Goal: Register for event/course

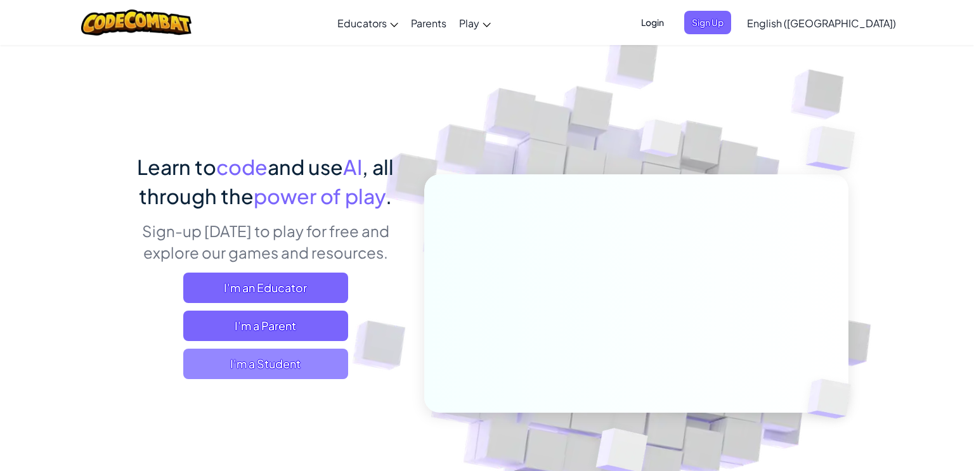
click at [251, 372] on span "I'm a Student" at bounding box center [265, 364] width 165 height 30
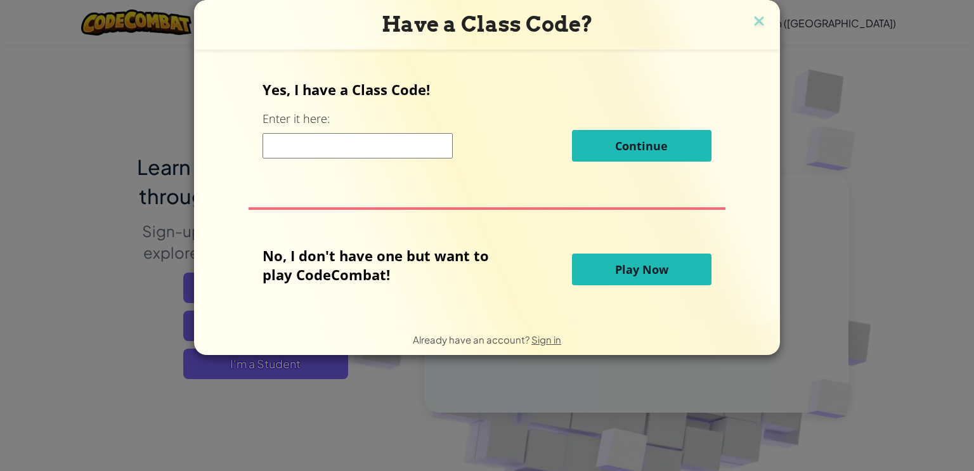
click at [349, 144] on input at bounding box center [358, 145] width 190 height 25
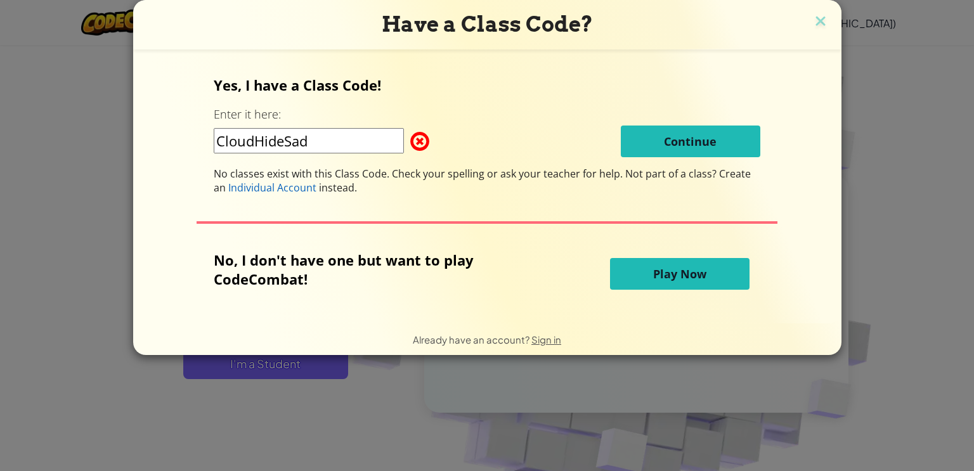
type input "CloudHideSad"
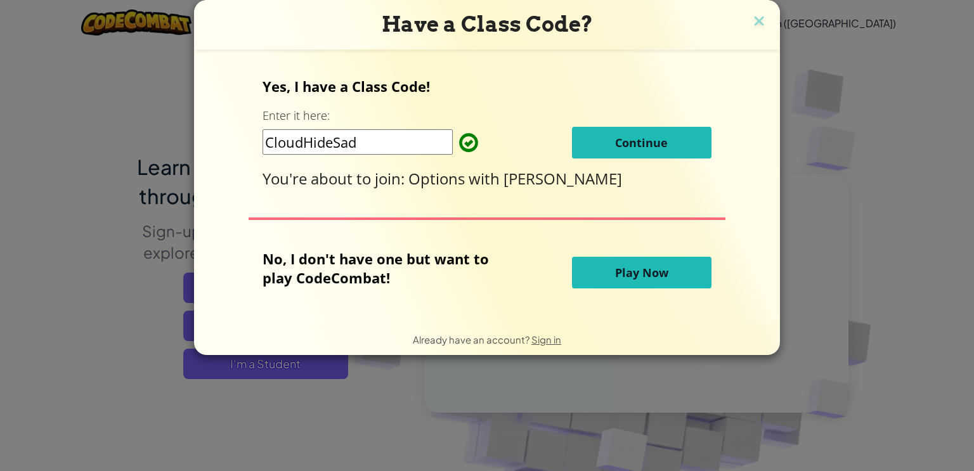
click at [659, 136] on span "Continue" at bounding box center [641, 142] width 53 height 15
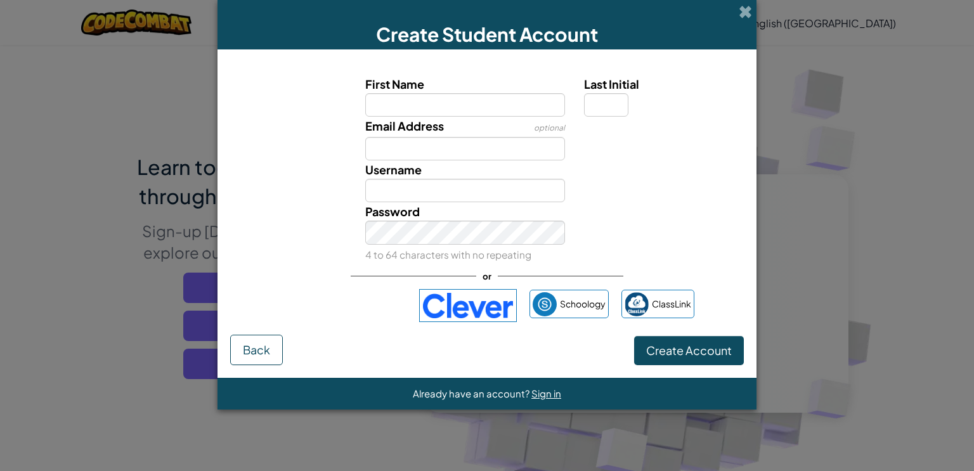
click at [538, 101] on input "First Name" at bounding box center [465, 104] width 200 height 23
type input "Brody"
click at [401, 153] on input "Email Address" at bounding box center [465, 148] width 200 height 23
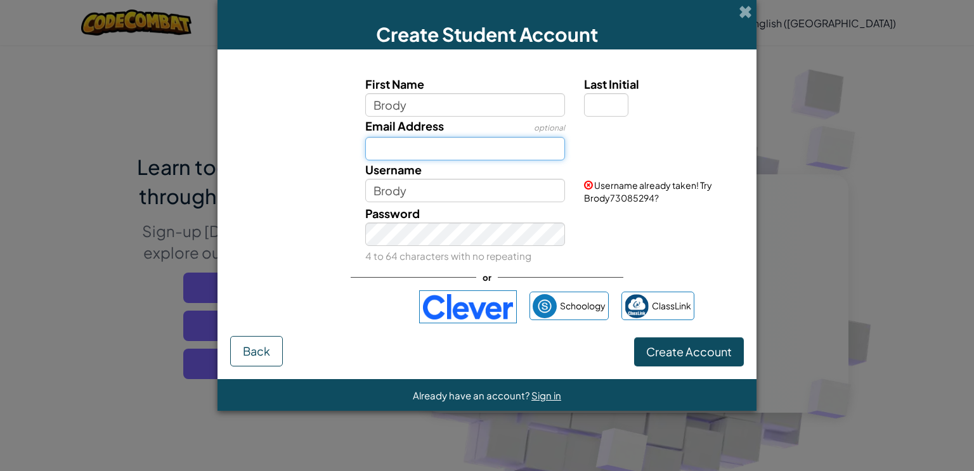
type input "[EMAIL_ADDRESS][DOMAIN_NAME]"
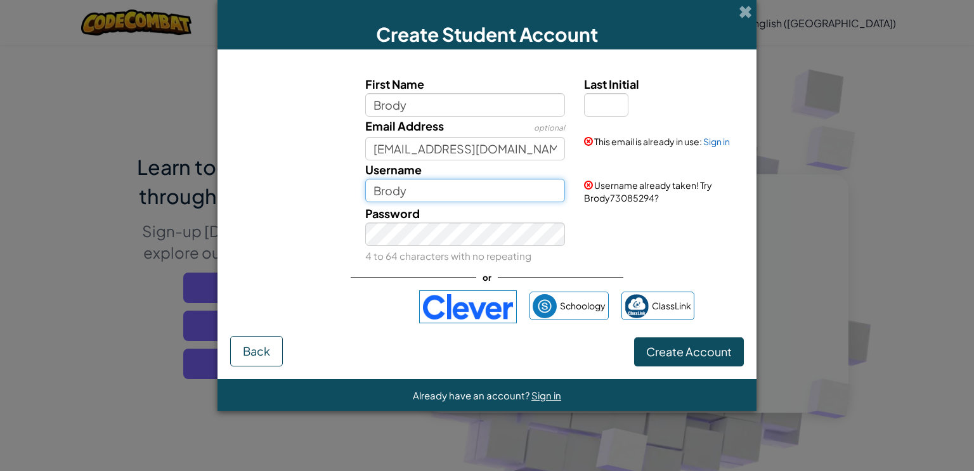
click at [428, 195] on input "Brody" at bounding box center [465, 190] width 200 height 23
type input "Brody676769"
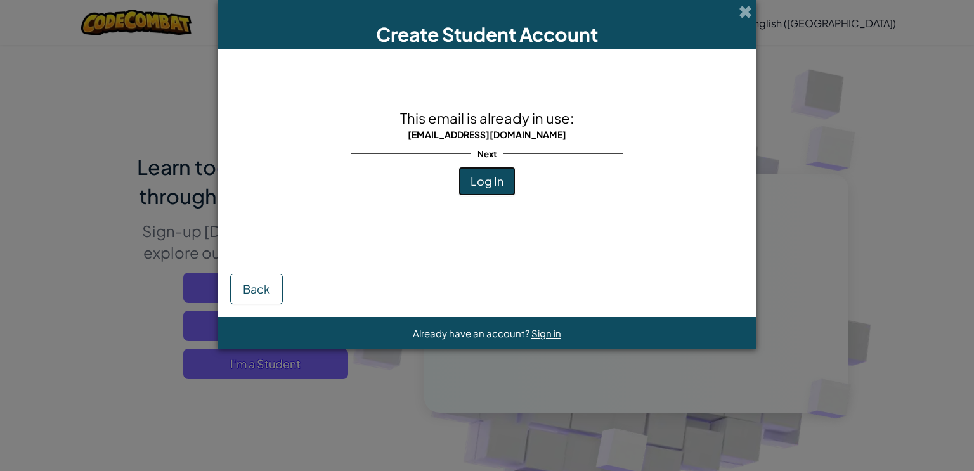
click at [468, 179] on button "Log In" at bounding box center [487, 181] width 57 height 29
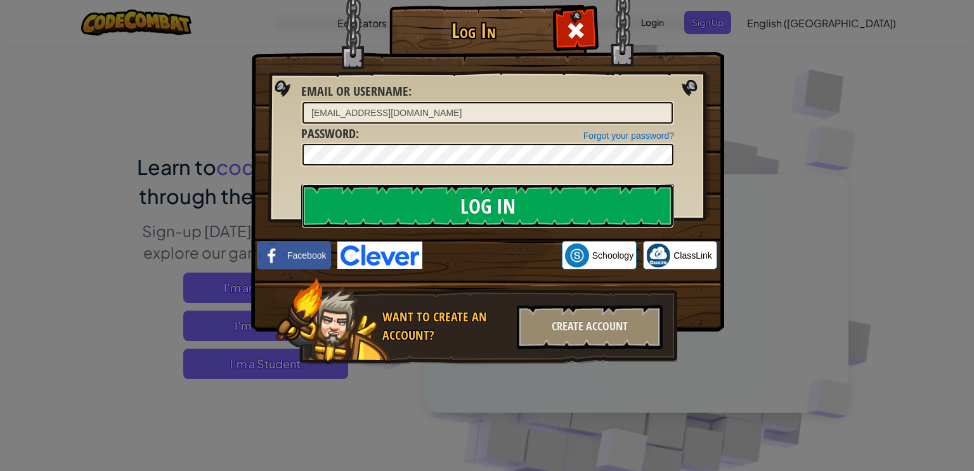
click at [446, 198] on input "Log In" at bounding box center [487, 206] width 373 height 44
